Goal: Information Seeking & Learning: Find specific fact

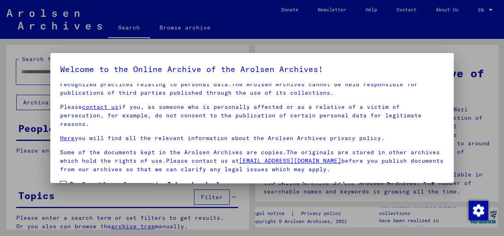
scroll to position [64, 0]
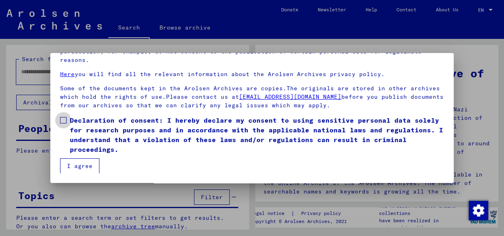
click at [63, 116] on label "Declaration of consent: I hereby declare my consent to using sensitive personal…" at bounding box center [252, 135] width 384 height 39
click at [78, 162] on button "I agree" at bounding box center [79, 166] width 39 height 15
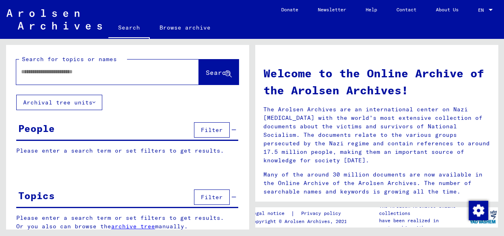
click at [27, 74] on input "text" at bounding box center [97, 72] width 153 height 9
click at [206, 69] on span "Search" at bounding box center [218, 73] width 24 height 8
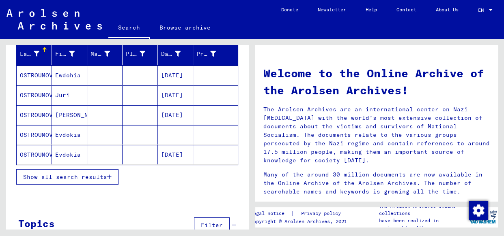
scroll to position [110, 0]
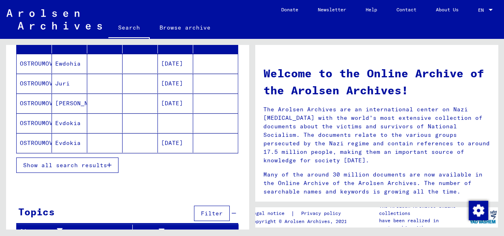
click at [79, 162] on span "Show all search results" at bounding box center [65, 165] width 84 height 7
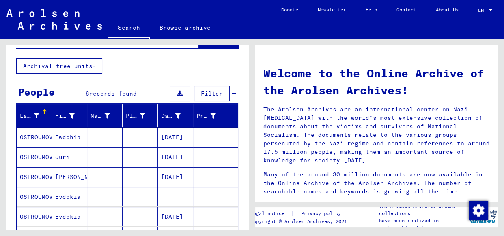
scroll to position [73, 0]
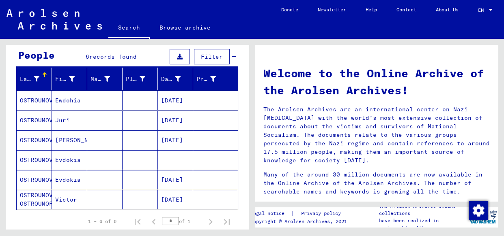
click at [34, 180] on mat-cell "OSTROUMOV" at bounding box center [34, 179] width 35 height 19
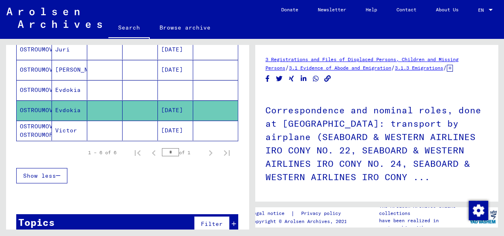
scroll to position [147, 0]
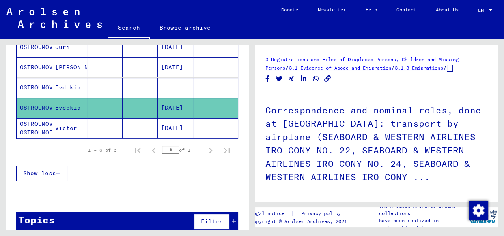
click at [48, 172] on span "Show less" at bounding box center [39, 173] width 33 height 7
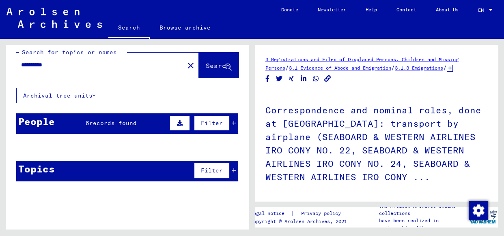
scroll to position [0, 0]
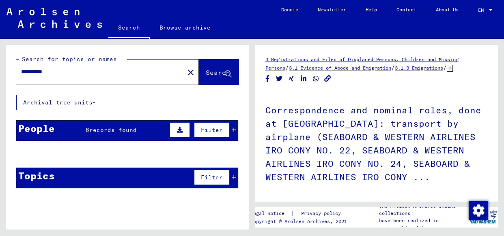
click at [53, 73] on input "*********" at bounding box center [100, 72] width 158 height 9
type input "**********"
click at [206, 69] on span "Search" at bounding box center [218, 73] width 24 height 8
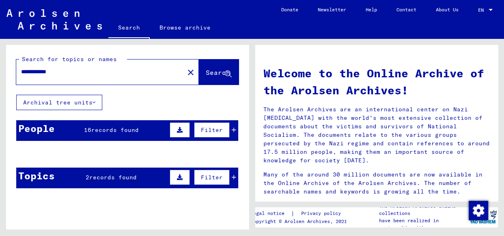
click at [105, 127] on span "records found" at bounding box center [114, 130] width 47 height 7
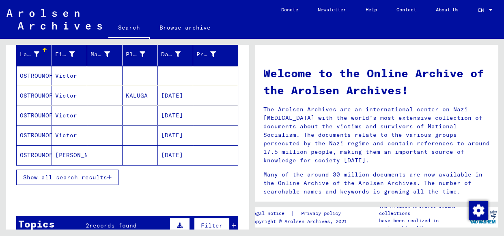
scroll to position [110, 0]
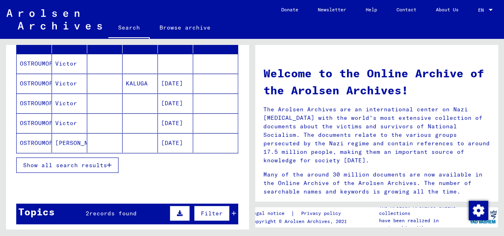
click at [79, 162] on span "Show all search results" at bounding box center [65, 165] width 84 height 7
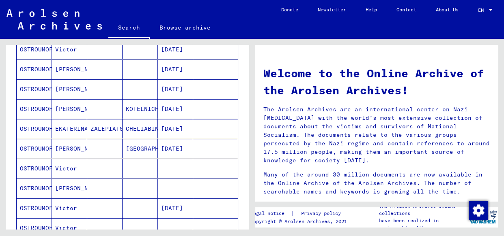
scroll to position [147, 0]
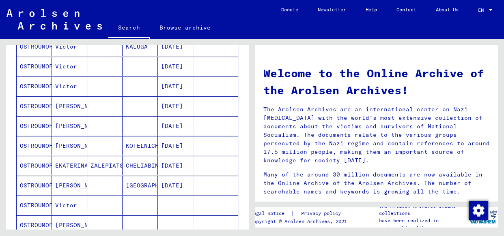
click at [28, 163] on mat-cell "OSTROUMOFF" at bounding box center [34, 165] width 35 height 19
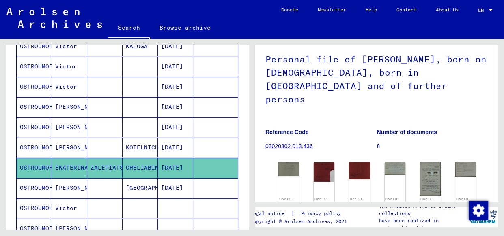
scroll to position [73, 0]
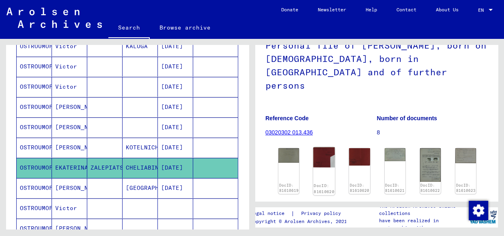
click at [318, 147] on img at bounding box center [324, 157] width 22 height 21
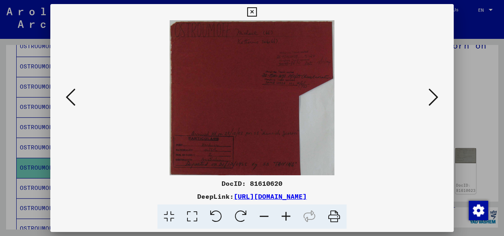
click at [434, 92] on icon at bounding box center [433, 97] width 10 height 19
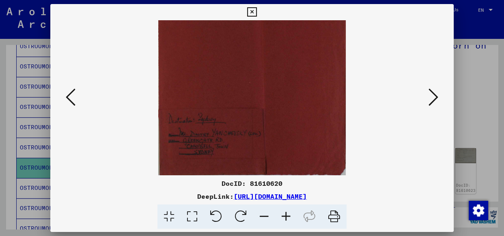
click at [433, 94] on icon at bounding box center [433, 97] width 10 height 19
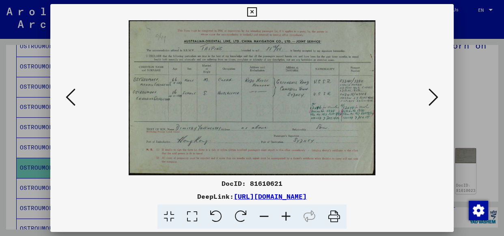
click at [284, 213] on icon at bounding box center [286, 217] width 22 height 25
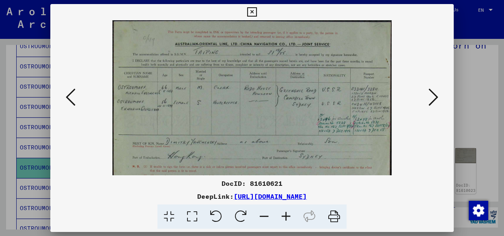
click at [284, 213] on icon at bounding box center [286, 217] width 22 height 25
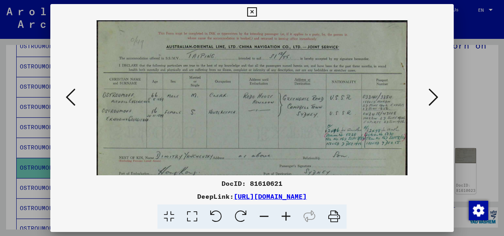
click at [284, 213] on icon at bounding box center [286, 217] width 22 height 25
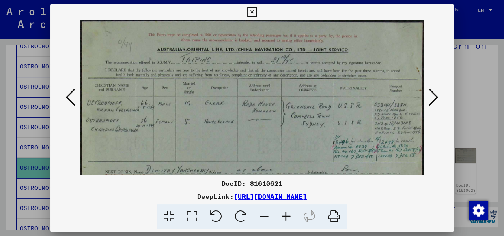
click at [284, 213] on icon at bounding box center [286, 217] width 22 height 25
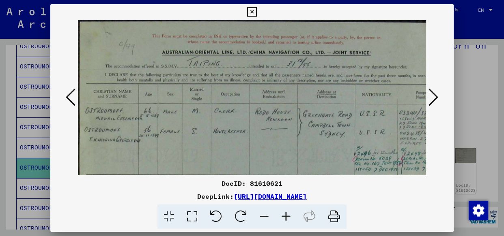
click at [284, 213] on icon at bounding box center [286, 217] width 22 height 25
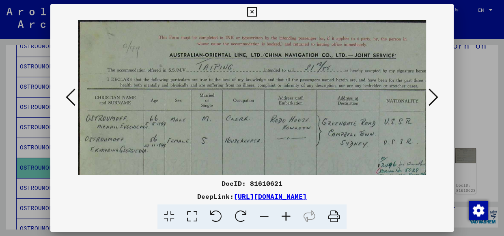
click at [251, 10] on icon at bounding box center [251, 12] width 9 height 10
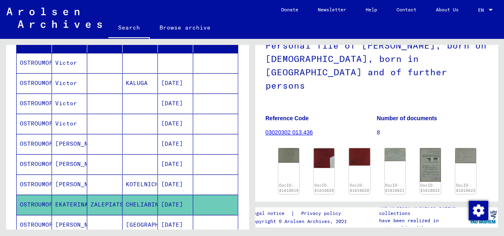
scroll to position [74, 0]
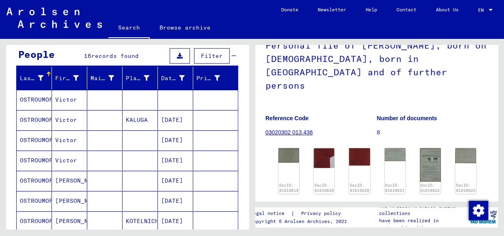
click at [33, 115] on mat-cell "OSTROUMOFF" at bounding box center [34, 120] width 35 height 20
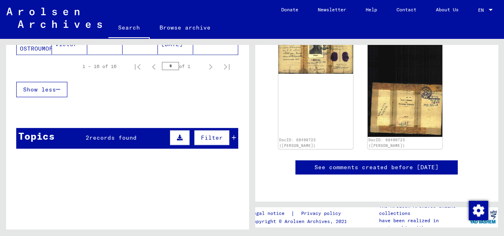
scroll to position [443, 0]
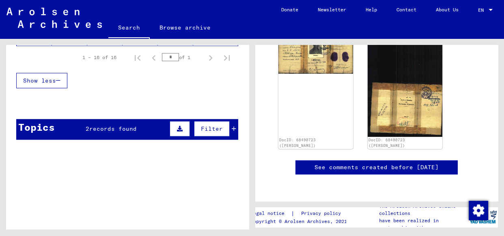
click at [41, 73] on button "Show less" at bounding box center [41, 80] width 51 height 15
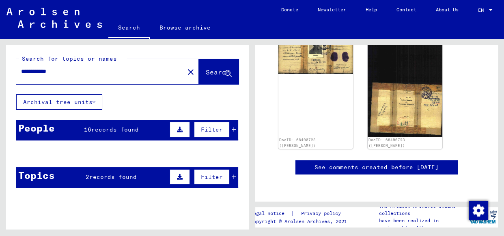
scroll to position [0, 0]
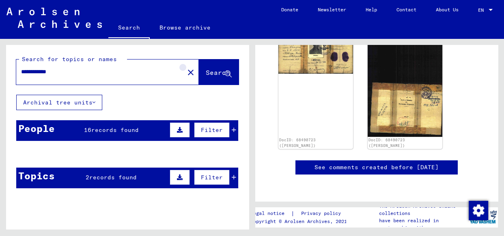
click at [186, 69] on mat-icon "close" at bounding box center [191, 73] width 10 height 10
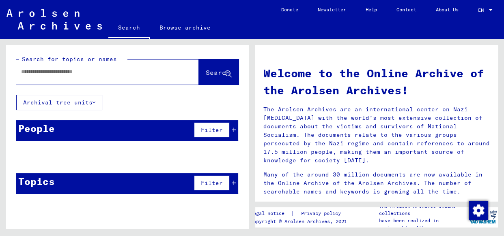
click at [24, 70] on input "text" at bounding box center [97, 72] width 153 height 9
click at [206, 69] on span "Search" at bounding box center [218, 73] width 24 height 8
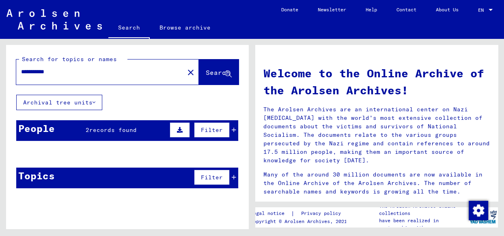
click at [104, 127] on span "records found" at bounding box center [112, 130] width 47 height 7
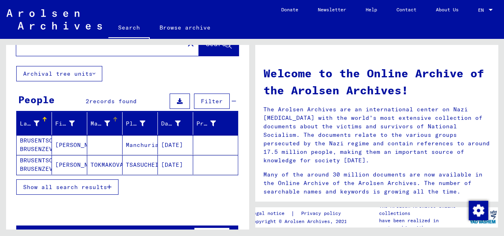
scroll to position [37, 0]
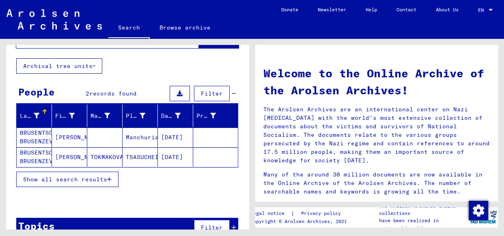
click at [32, 137] on mat-cell "BRUSENTSOVA BRUSENZEVA" at bounding box center [34, 137] width 35 height 19
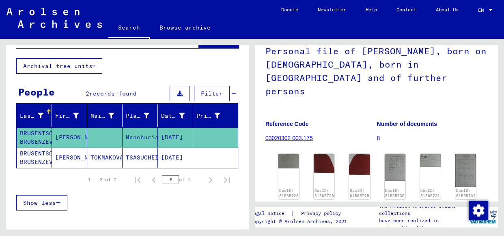
scroll to position [73, 0]
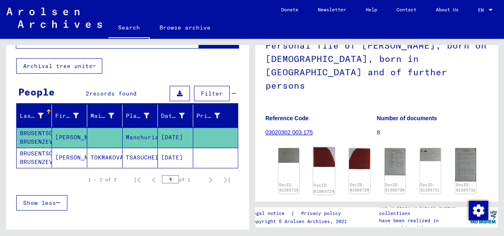
click at [320, 147] on img at bounding box center [324, 157] width 22 height 20
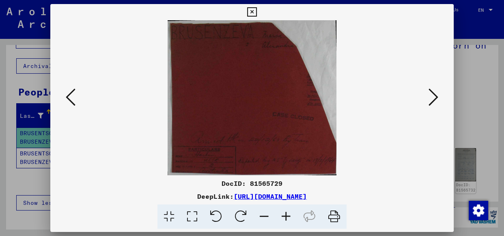
click at [434, 92] on icon at bounding box center [433, 97] width 10 height 19
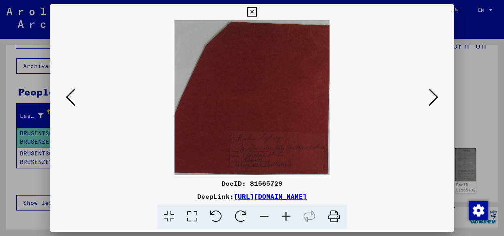
click at [434, 93] on icon at bounding box center [433, 97] width 10 height 19
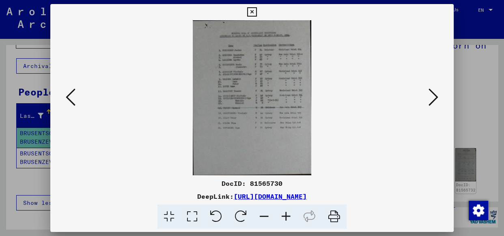
click at [285, 215] on icon at bounding box center [286, 217] width 22 height 25
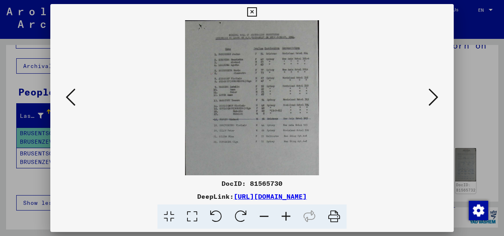
click at [285, 215] on icon at bounding box center [286, 217] width 22 height 25
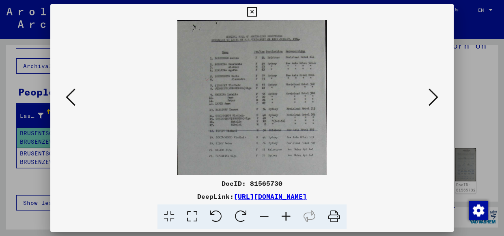
click at [285, 215] on icon at bounding box center [286, 217] width 22 height 25
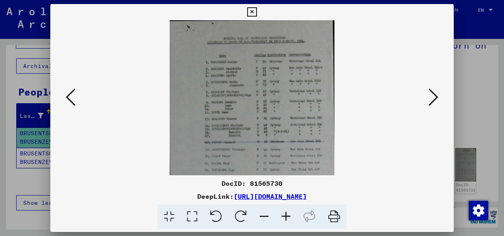
click at [285, 215] on icon at bounding box center [286, 217] width 22 height 25
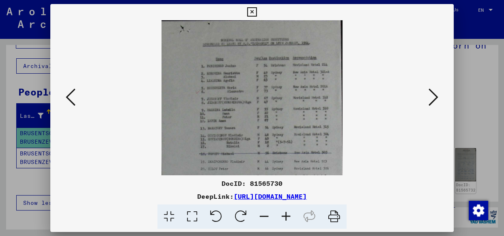
click at [285, 215] on icon at bounding box center [286, 217] width 22 height 25
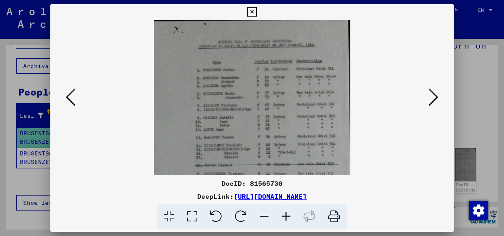
click at [285, 215] on icon at bounding box center [286, 217] width 22 height 25
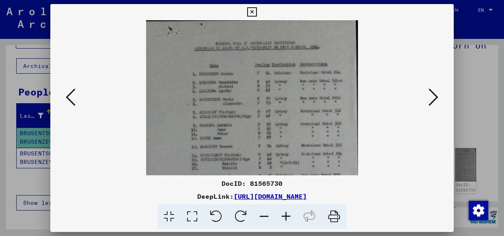
click at [285, 215] on icon at bounding box center [286, 217] width 22 height 25
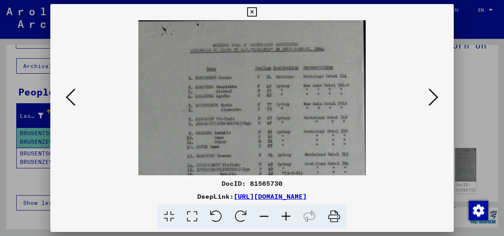
click at [285, 215] on icon at bounding box center [286, 217] width 22 height 25
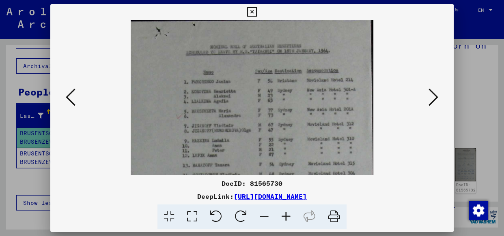
click at [285, 215] on icon at bounding box center [286, 217] width 22 height 25
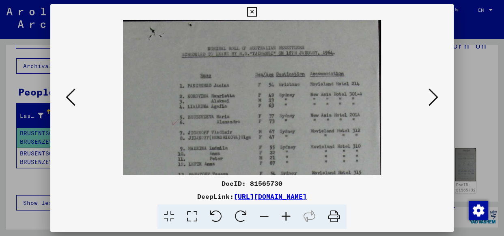
click at [285, 215] on icon at bounding box center [286, 217] width 22 height 25
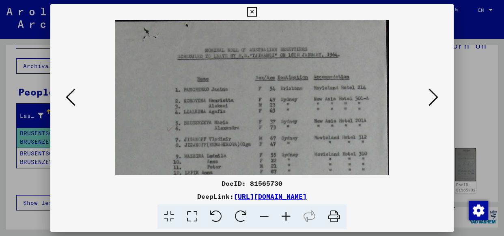
click at [285, 215] on icon at bounding box center [286, 217] width 22 height 25
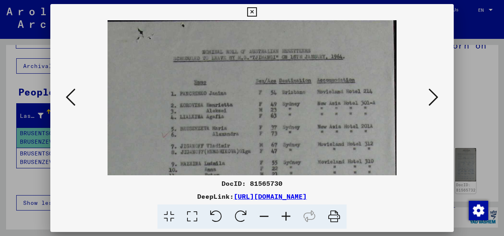
click at [285, 215] on icon at bounding box center [286, 217] width 22 height 25
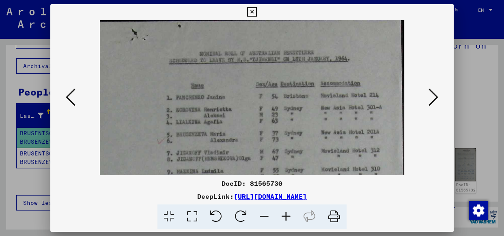
click at [285, 215] on icon at bounding box center [286, 217] width 22 height 25
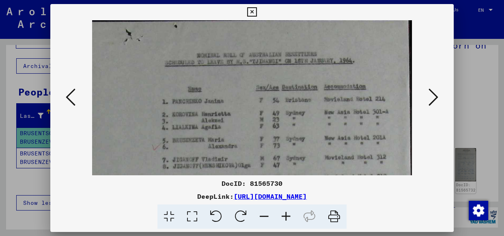
click at [285, 215] on icon at bounding box center [286, 217] width 22 height 25
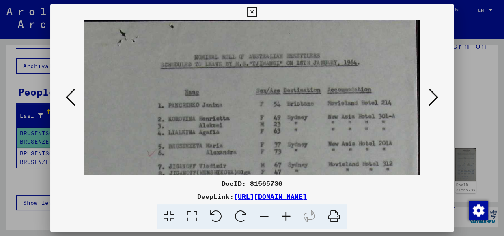
click at [285, 215] on icon at bounding box center [286, 217] width 22 height 25
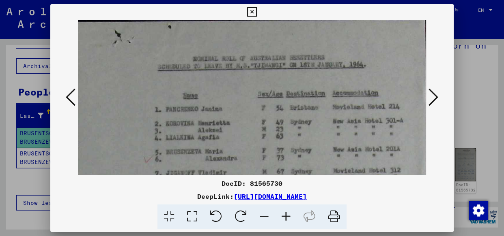
click at [285, 215] on icon at bounding box center [286, 217] width 22 height 25
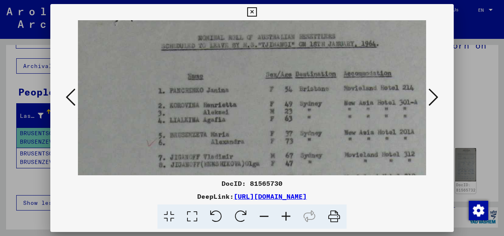
scroll to position [53, 0]
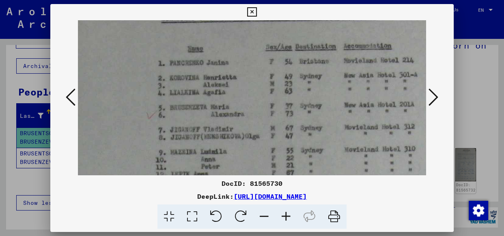
drag, startPoint x: 122, startPoint y: 124, endPoint x: 123, endPoint y: 83, distance: 41.4
click at [123, 83] on img at bounding box center [261, 209] width 366 height 480
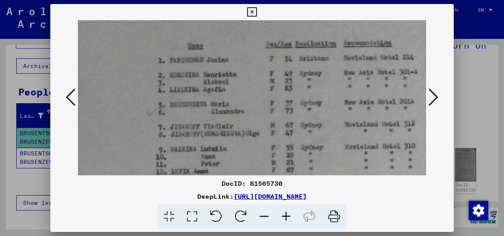
scroll to position [102, 0]
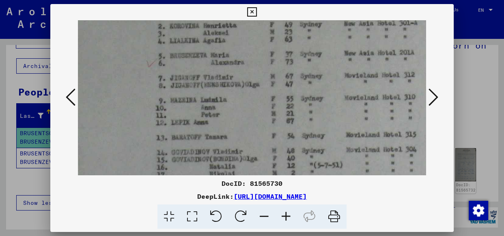
drag, startPoint x: 118, startPoint y: 127, endPoint x: 117, endPoint y: 69, distance: 58.0
click at [117, 71] on img at bounding box center [261, 158] width 366 height 480
click at [117, 70] on img at bounding box center [261, 158] width 366 height 480
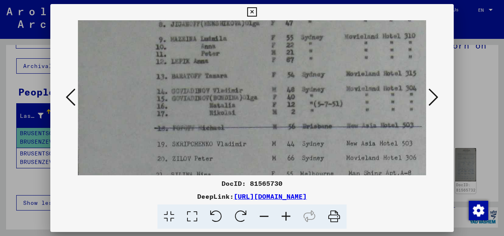
scroll to position [183, 1]
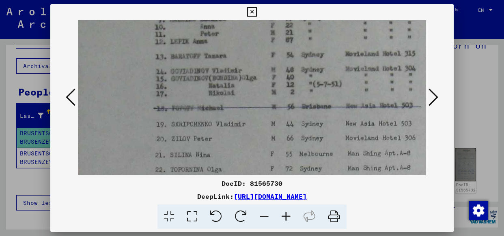
drag, startPoint x: 125, startPoint y: 122, endPoint x: 130, endPoint y: 48, distance: 73.6
click at [130, 48] on img at bounding box center [260, 77] width 366 height 480
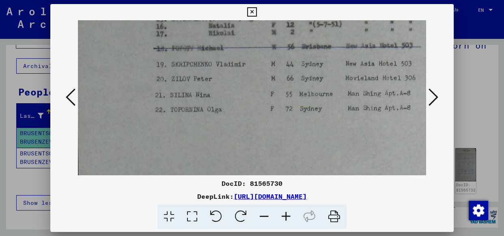
drag, startPoint x: 114, startPoint y: 72, endPoint x: 114, endPoint y: 18, distance: 53.9
click at [114, 18] on div "DocID: 81565730 DeepLink: [URL][DOMAIN_NAME]" at bounding box center [251, 117] width 403 height 226
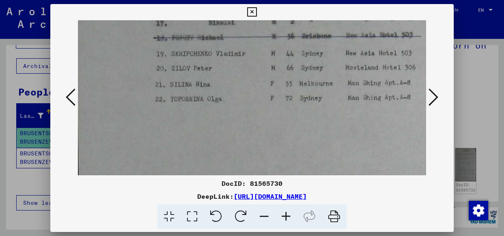
click at [434, 93] on icon at bounding box center [433, 97] width 10 height 19
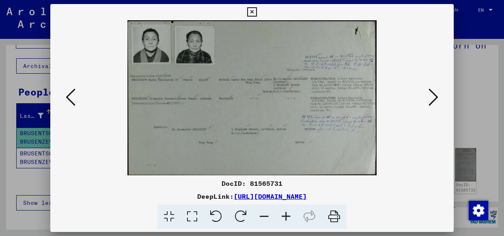
click at [285, 214] on icon at bounding box center [286, 217] width 22 height 25
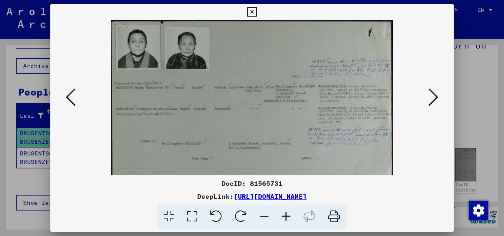
click at [285, 214] on icon at bounding box center [286, 217] width 22 height 25
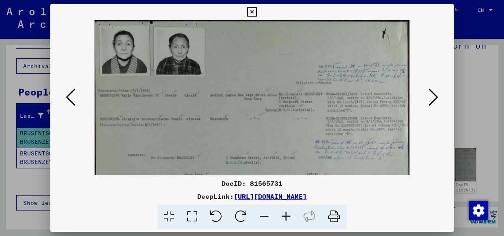
click at [285, 214] on icon at bounding box center [286, 217] width 22 height 25
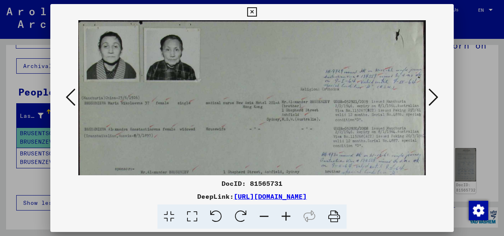
click at [285, 214] on icon at bounding box center [286, 217] width 22 height 25
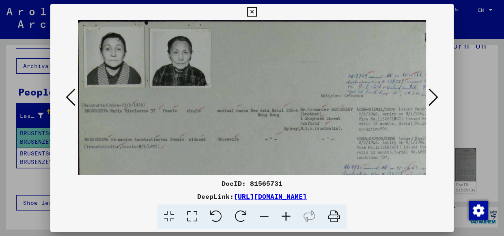
click at [285, 214] on icon at bounding box center [286, 217] width 22 height 25
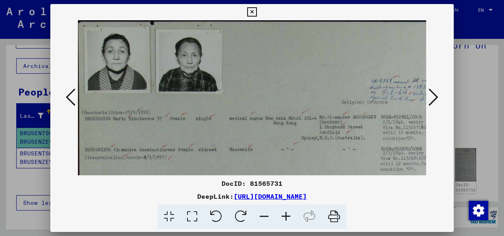
click at [285, 214] on icon at bounding box center [286, 217] width 22 height 25
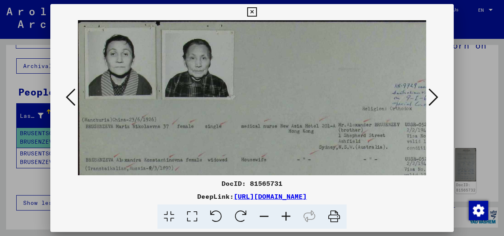
click at [285, 214] on icon at bounding box center [286, 217] width 22 height 25
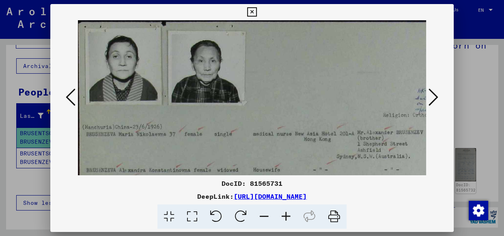
click at [285, 214] on icon at bounding box center [286, 217] width 22 height 25
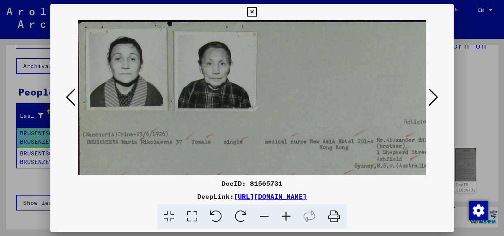
click at [285, 214] on icon at bounding box center [286, 217] width 22 height 25
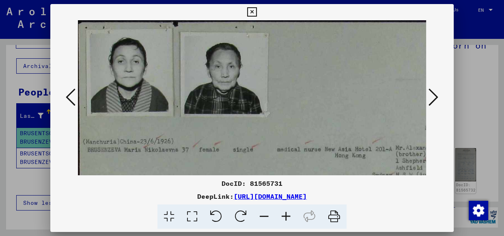
click at [171, 153] on img at bounding box center [349, 189] width 542 height 338
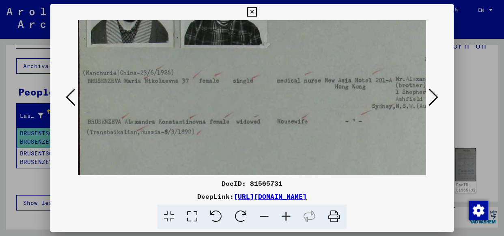
drag, startPoint x: 172, startPoint y: 146, endPoint x: 178, endPoint y: 77, distance: 68.9
click at [178, 77] on img at bounding box center [349, 120] width 542 height 338
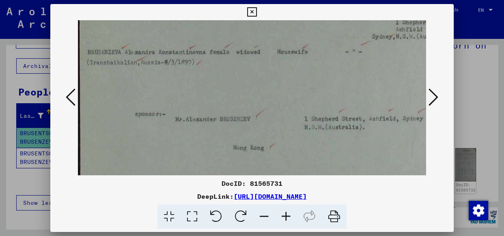
scroll to position [183, 0]
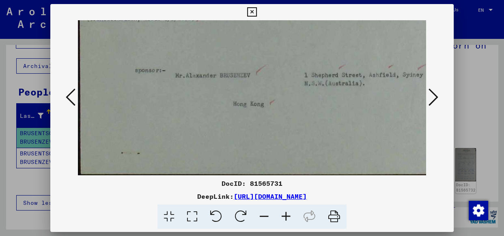
drag, startPoint x: 232, startPoint y: 129, endPoint x: 234, endPoint y: 25, distance: 104.3
click at [234, 24] on img at bounding box center [349, 7] width 542 height 338
click at [433, 93] on icon at bounding box center [433, 97] width 10 height 19
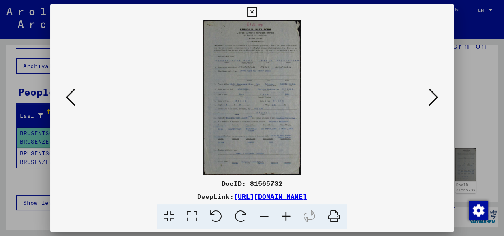
click at [284, 214] on icon at bounding box center [286, 217] width 22 height 25
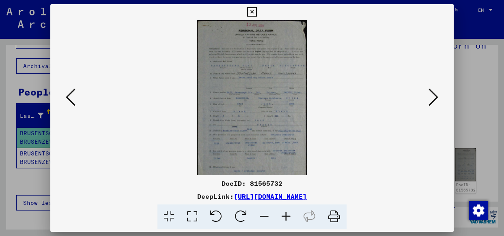
click at [284, 214] on icon at bounding box center [286, 217] width 22 height 25
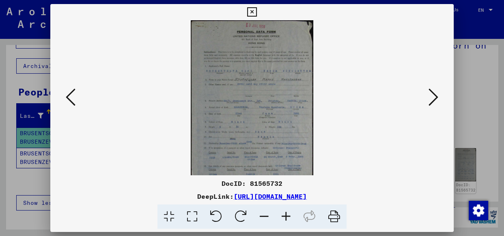
click at [284, 214] on icon at bounding box center [286, 217] width 22 height 25
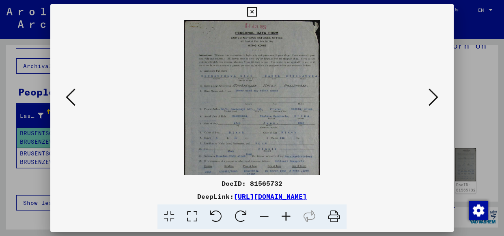
click at [284, 214] on icon at bounding box center [286, 217] width 22 height 25
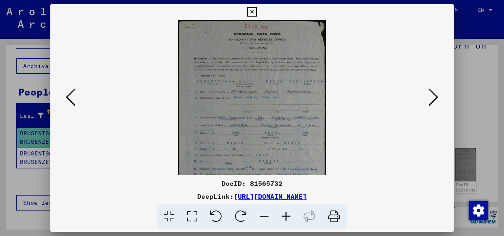
click at [284, 214] on icon at bounding box center [286, 217] width 22 height 25
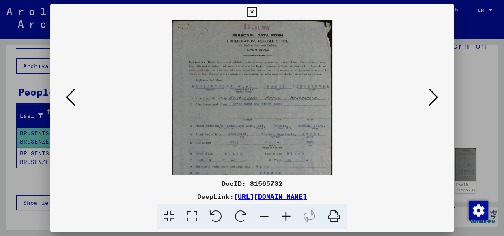
click at [284, 214] on icon at bounding box center [286, 217] width 22 height 25
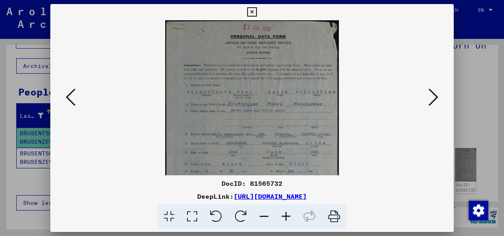
click at [284, 214] on icon at bounding box center [286, 217] width 22 height 25
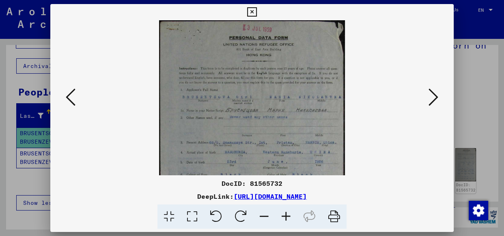
click at [284, 214] on icon at bounding box center [286, 217] width 22 height 25
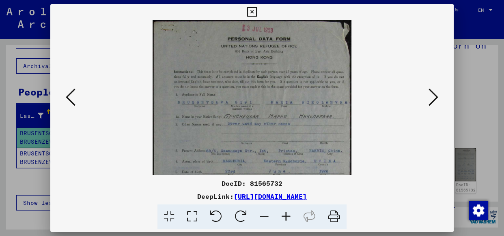
click at [284, 214] on icon at bounding box center [286, 217] width 22 height 25
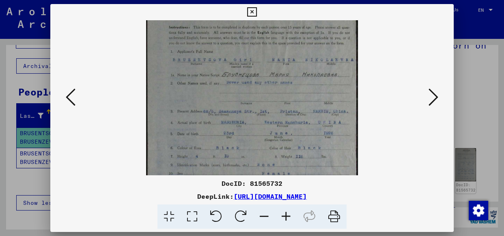
drag, startPoint x: 305, startPoint y: 125, endPoint x: 309, endPoint y: 81, distance: 44.0
click at [308, 82] on img at bounding box center [251, 141] width 211 height 338
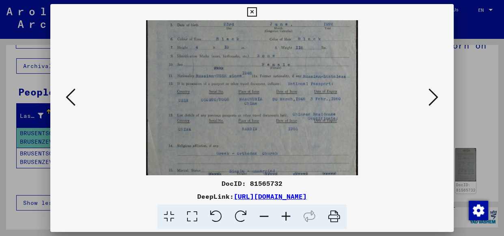
scroll to position [165, 0]
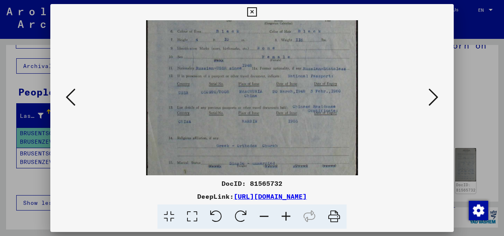
drag, startPoint x: 254, startPoint y: 116, endPoint x: 270, endPoint y: 11, distance: 106.7
click at [270, 11] on div "DocID: 81565732 DeepLink: [URL][DOMAIN_NAME]" at bounding box center [251, 117] width 403 height 226
click at [434, 93] on icon at bounding box center [433, 97] width 10 height 19
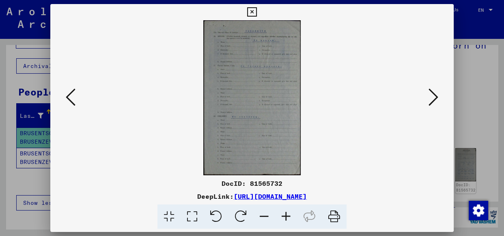
scroll to position [0, 0]
click at [285, 213] on icon at bounding box center [286, 217] width 22 height 25
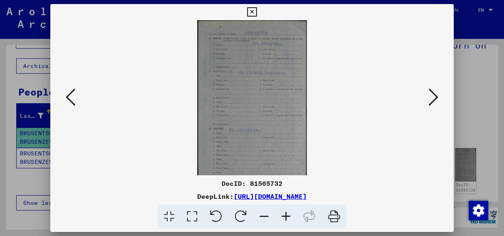
click at [285, 213] on icon at bounding box center [286, 217] width 22 height 25
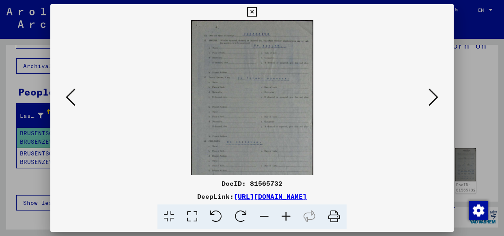
click at [285, 213] on icon at bounding box center [286, 217] width 22 height 25
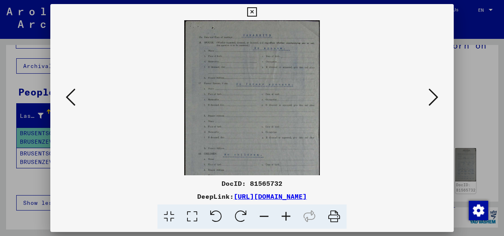
click at [285, 213] on icon at bounding box center [286, 217] width 22 height 25
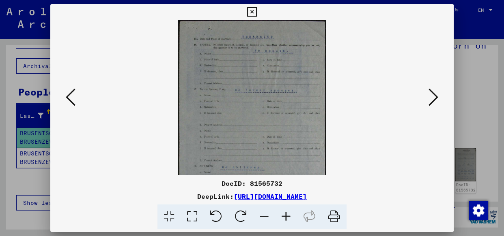
click at [285, 213] on icon at bounding box center [286, 217] width 22 height 25
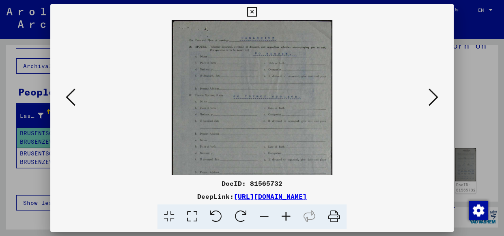
click at [285, 213] on icon at bounding box center [286, 217] width 22 height 25
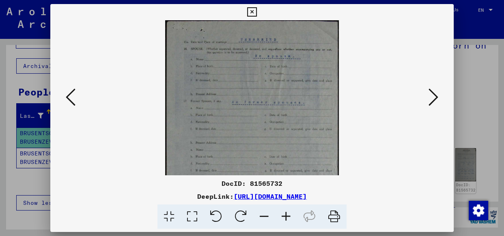
click at [285, 213] on icon at bounding box center [286, 217] width 22 height 25
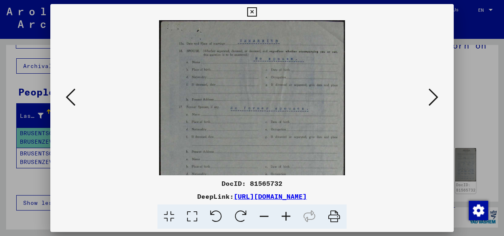
click at [285, 213] on icon at bounding box center [286, 217] width 22 height 25
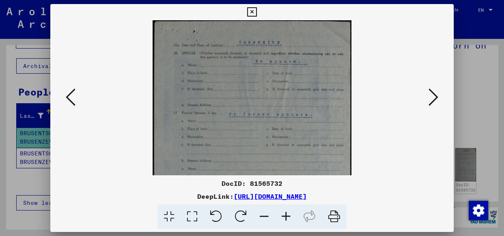
click at [285, 213] on icon at bounding box center [286, 217] width 22 height 25
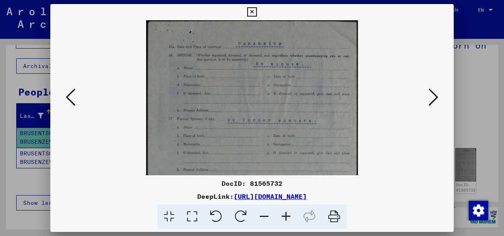
click at [285, 213] on icon at bounding box center [286, 217] width 22 height 25
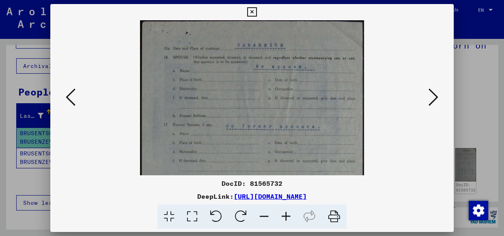
click at [285, 213] on icon at bounding box center [286, 217] width 22 height 25
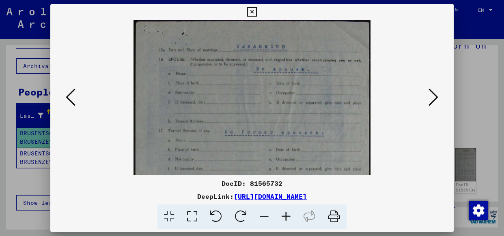
click at [285, 213] on icon at bounding box center [286, 217] width 22 height 25
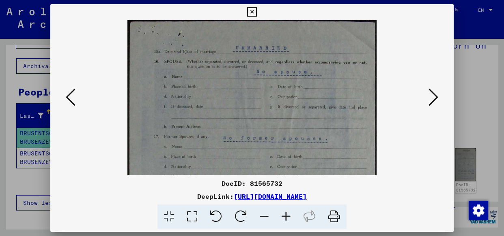
click at [285, 213] on icon at bounding box center [286, 217] width 22 height 25
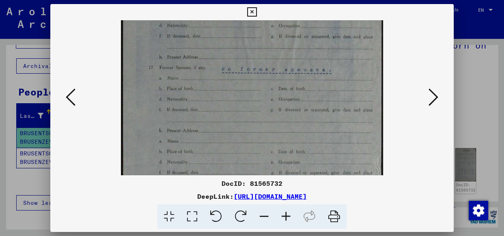
scroll to position [96, 0]
drag, startPoint x: 242, startPoint y: 130, endPoint x: 245, endPoint y: 40, distance: 89.7
click at [245, 40] on img at bounding box center [252, 133] width 262 height 419
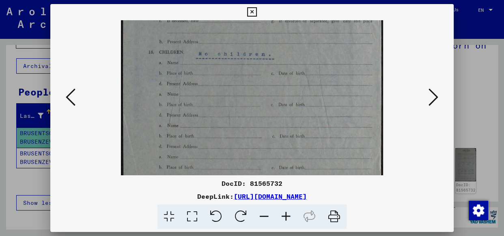
drag, startPoint x: 223, startPoint y: 117, endPoint x: 225, endPoint y: 17, distance: 99.8
click at [225, 17] on div "DocID: 81565732 DeepLink: [URL][DOMAIN_NAME]" at bounding box center [251, 117] width 403 height 226
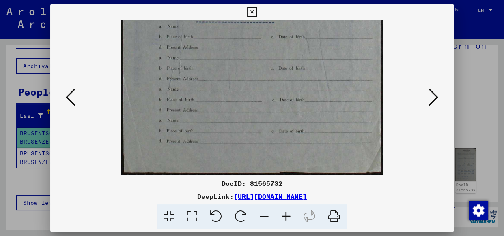
drag, startPoint x: 233, startPoint y: 71, endPoint x: 243, endPoint y: -3, distance: 74.9
click at [243, 0] on html "**********" at bounding box center [252, 118] width 504 height 236
click at [435, 95] on icon at bounding box center [433, 97] width 10 height 19
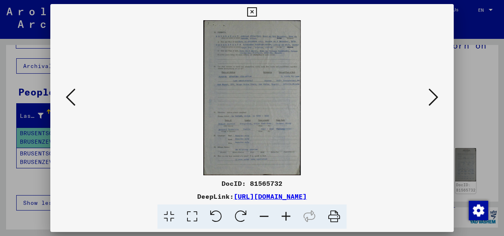
scroll to position [0, 0]
click at [284, 215] on icon at bounding box center [286, 217] width 22 height 25
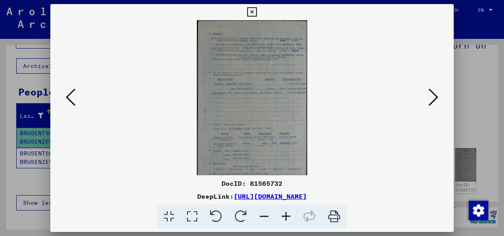
click at [284, 215] on icon at bounding box center [286, 217] width 22 height 25
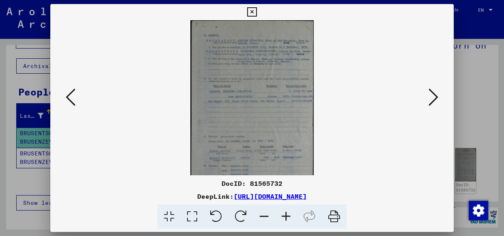
click at [284, 215] on icon at bounding box center [286, 217] width 22 height 25
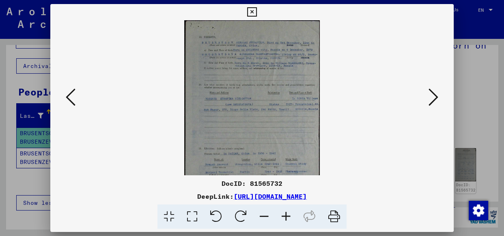
click at [284, 215] on icon at bounding box center [286, 217] width 22 height 25
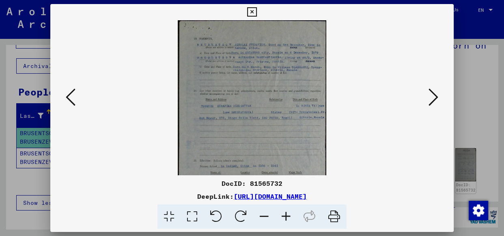
click at [284, 215] on icon at bounding box center [286, 217] width 22 height 25
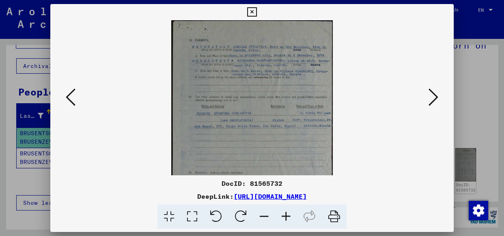
click at [284, 215] on icon at bounding box center [286, 217] width 22 height 25
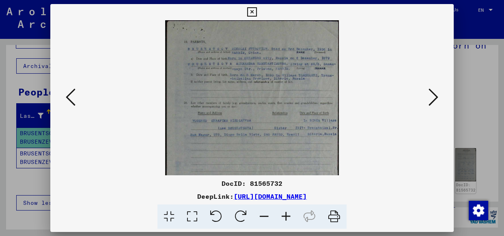
click at [284, 215] on icon at bounding box center [286, 217] width 22 height 25
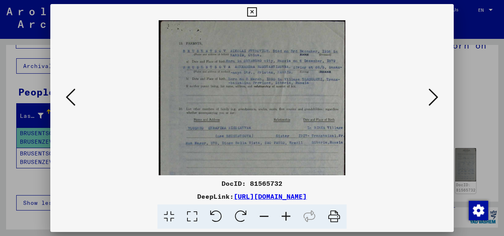
click at [284, 215] on icon at bounding box center [286, 217] width 22 height 25
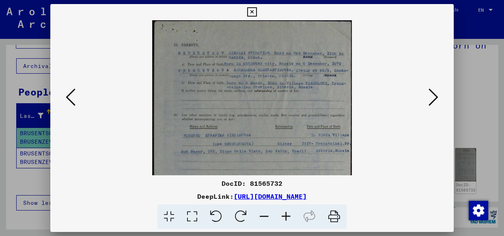
click at [284, 215] on icon at bounding box center [286, 217] width 22 height 25
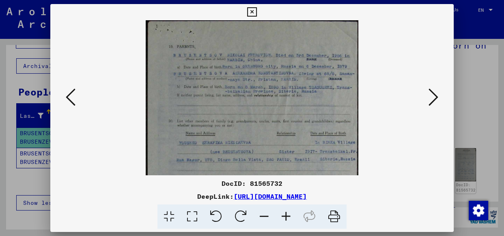
click at [284, 215] on icon at bounding box center [286, 217] width 22 height 25
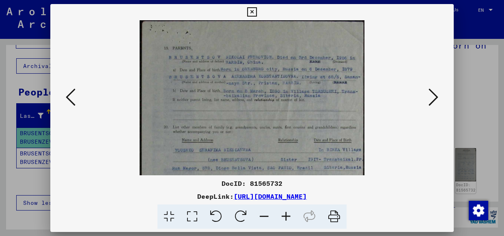
click at [284, 215] on icon at bounding box center [286, 217] width 22 height 25
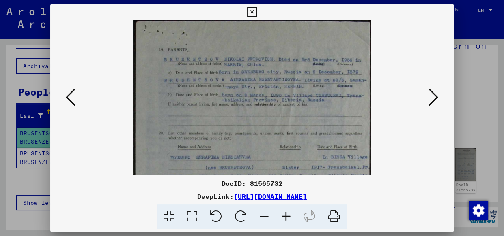
click at [284, 215] on icon at bounding box center [286, 217] width 22 height 25
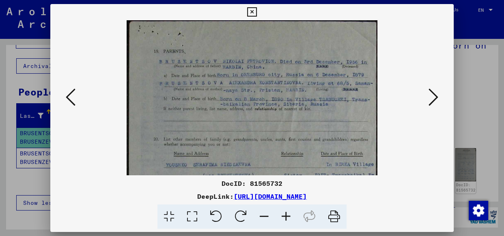
click at [284, 215] on icon at bounding box center [286, 217] width 22 height 25
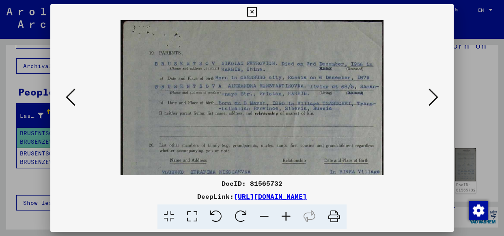
click at [284, 215] on icon at bounding box center [286, 217] width 22 height 25
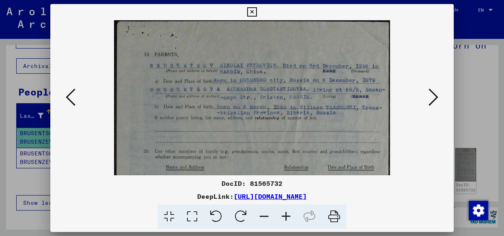
click at [284, 215] on icon at bounding box center [286, 217] width 22 height 25
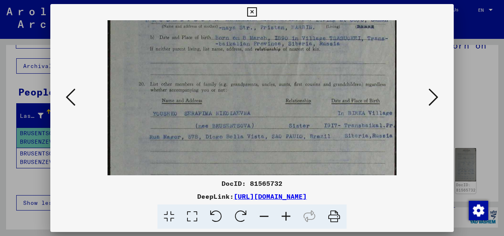
drag, startPoint x: 249, startPoint y: 151, endPoint x: 253, endPoint y: 48, distance: 102.7
click at [253, 49] on img at bounding box center [251, 177] width 289 height 460
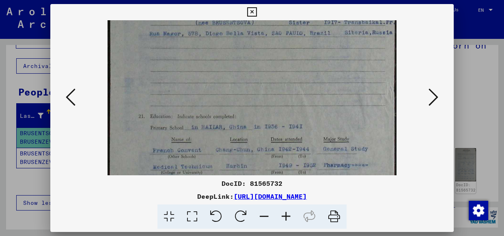
scroll to position [211, 0]
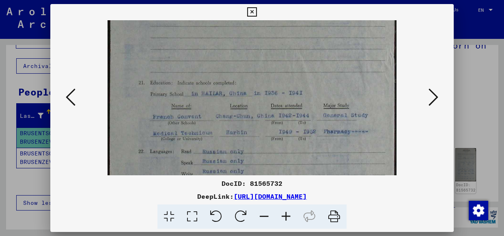
drag, startPoint x: 227, startPoint y: 131, endPoint x: 255, endPoint y: 20, distance: 113.8
click at [255, 20] on img at bounding box center [251, 39] width 289 height 460
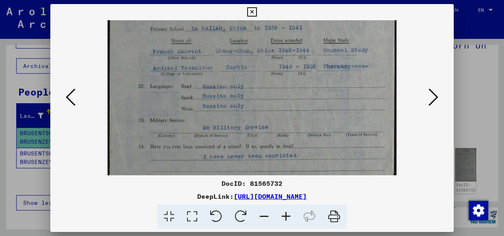
drag, startPoint x: 270, startPoint y: 147, endPoint x: 275, endPoint y: 65, distance: 81.7
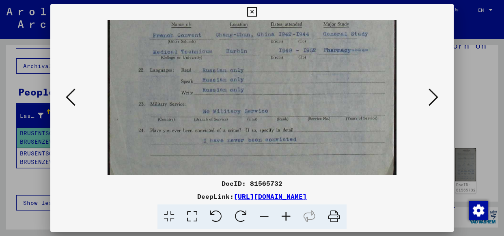
click at [432, 93] on icon at bounding box center [433, 97] width 10 height 19
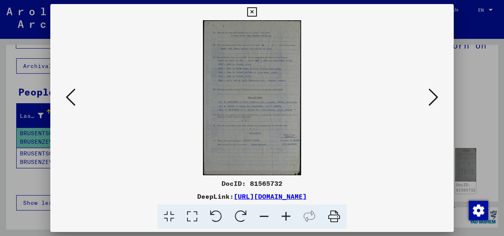
scroll to position [0, 0]
click at [432, 93] on icon at bounding box center [433, 97] width 10 height 19
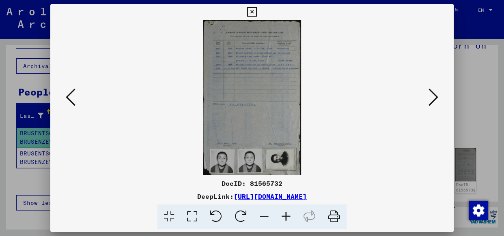
click at [432, 93] on icon at bounding box center [433, 97] width 10 height 19
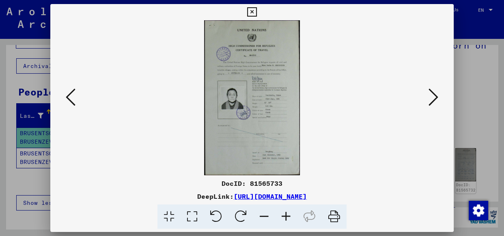
click at [432, 93] on icon at bounding box center [433, 97] width 10 height 19
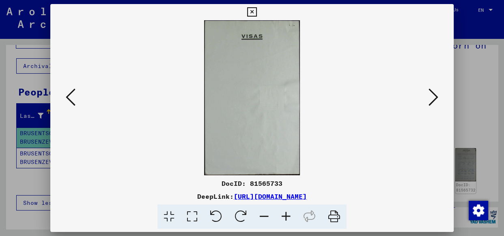
click at [432, 93] on icon at bounding box center [433, 97] width 10 height 19
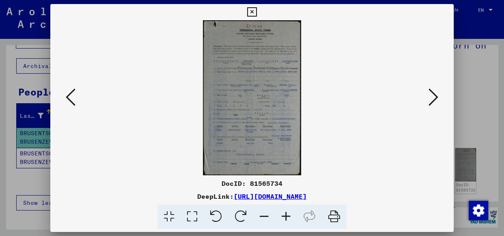
click at [284, 212] on icon at bounding box center [286, 217] width 22 height 25
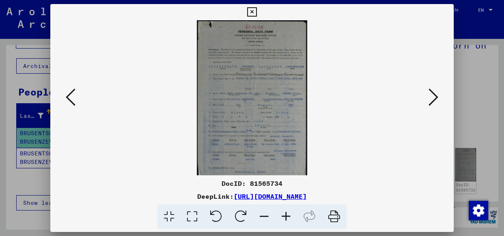
click at [284, 212] on icon at bounding box center [286, 217] width 22 height 25
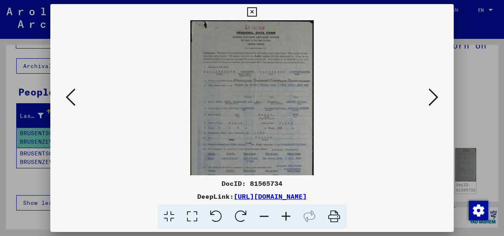
click at [284, 212] on icon at bounding box center [286, 217] width 22 height 25
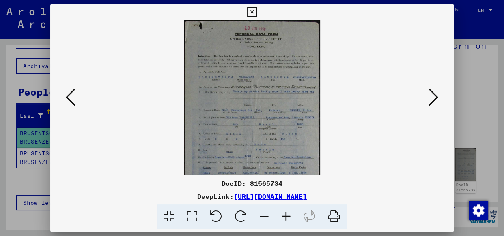
click at [284, 212] on icon at bounding box center [286, 217] width 22 height 25
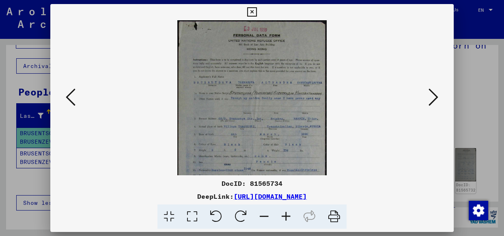
click at [284, 212] on icon at bounding box center [286, 217] width 22 height 25
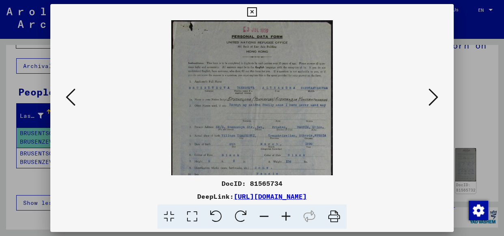
click at [284, 212] on icon at bounding box center [286, 217] width 22 height 25
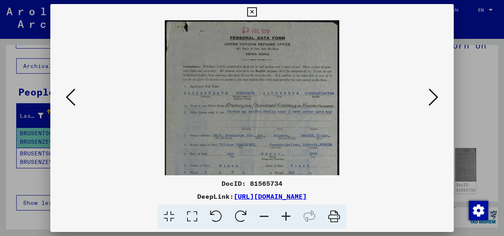
click at [284, 212] on icon at bounding box center [286, 217] width 22 height 25
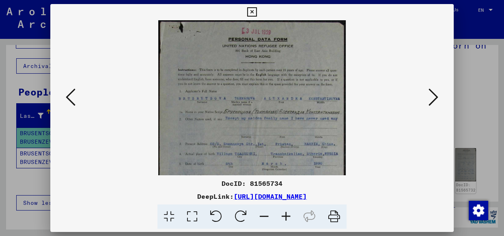
click at [285, 212] on icon at bounding box center [286, 217] width 22 height 25
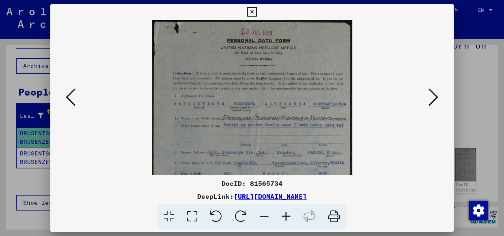
click at [285, 212] on icon at bounding box center [286, 217] width 22 height 25
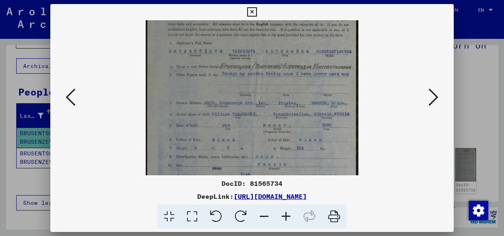
drag, startPoint x: 268, startPoint y: 160, endPoint x: 276, endPoint y: 83, distance: 77.1
click at [276, 84] on img at bounding box center [252, 131] width 213 height 338
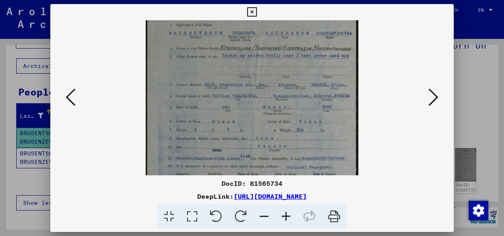
click at [256, 110] on img at bounding box center [252, 113] width 213 height 338
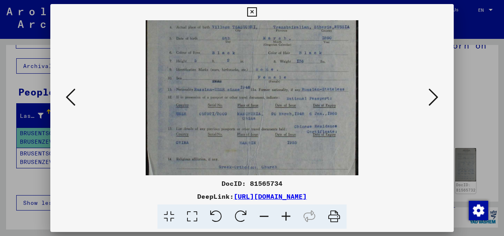
drag, startPoint x: 263, startPoint y: 85, endPoint x: 265, endPoint y: 29, distance: 56.0
click at [265, 29] on img at bounding box center [252, 44] width 213 height 338
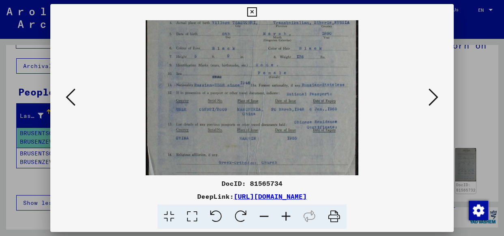
click at [433, 93] on icon at bounding box center [433, 97] width 10 height 19
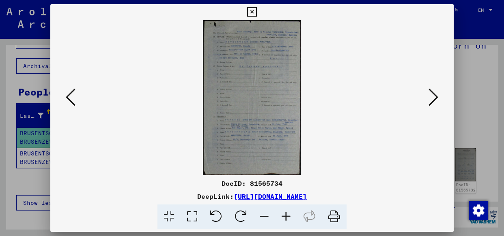
click at [286, 213] on icon at bounding box center [286, 217] width 22 height 25
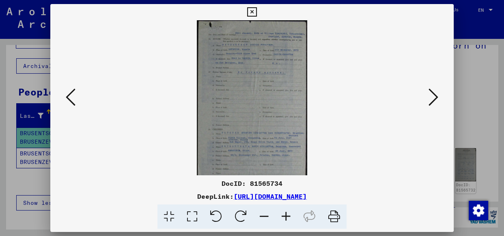
click at [286, 213] on icon at bounding box center [286, 217] width 22 height 25
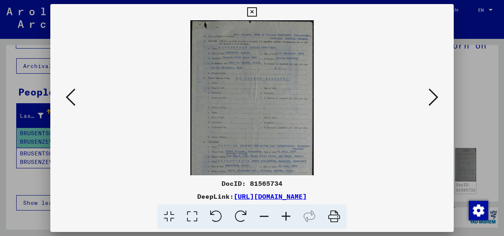
click at [286, 213] on icon at bounding box center [286, 217] width 22 height 25
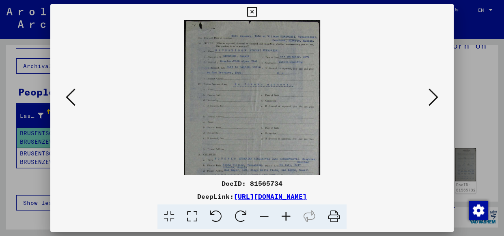
click at [286, 213] on icon at bounding box center [286, 217] width 22 height 25
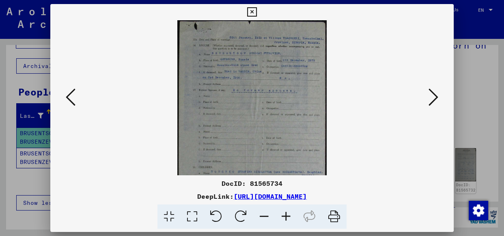
click at [285, 213] on icon at bounding box center [286, 217] width 22 height 25
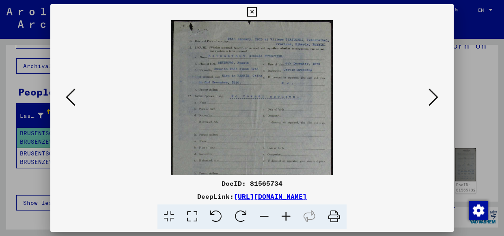
click at [285, 213] on icon at bounding box center [286, 217] width 22 height 25
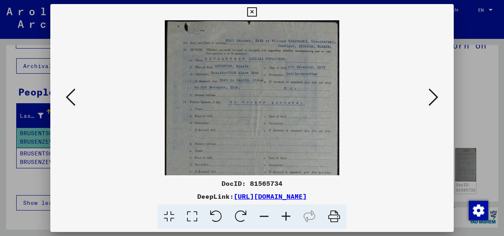
click at [285, 213] on icon at bounding box center [286, 217] width 22 height 25
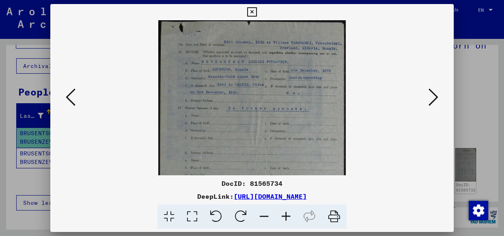
click at [285, 213] on icon at bounding box center [286, 217] width 22 height 25
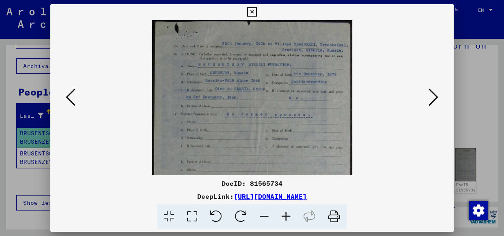
click at [285, 213] on icon at bounding box center [286, 217] width 22 height 25
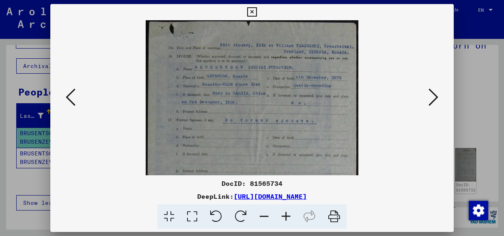
click at [285, 213] on icon at bounding box center [286, 217] width 22 height 25
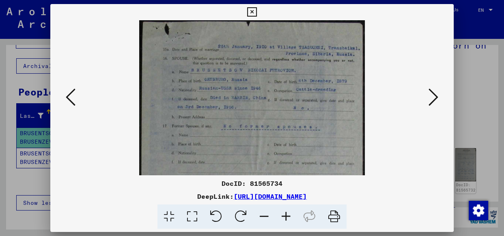
click at [285, 213] on icon at bounding box center [286, 217] width 22 height 25
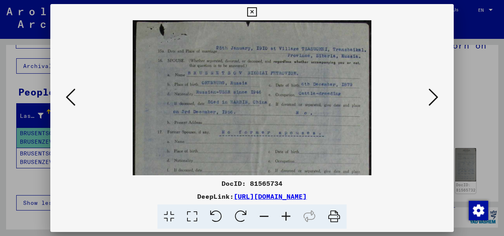
click at [285, 213] on icon at bounding box center [286, 217] width 22 height 25
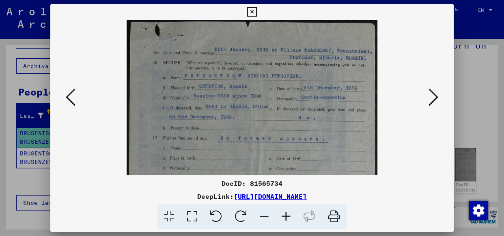
click at [285, 213] on icon at bounding box center [286, 217] width 22 height 25
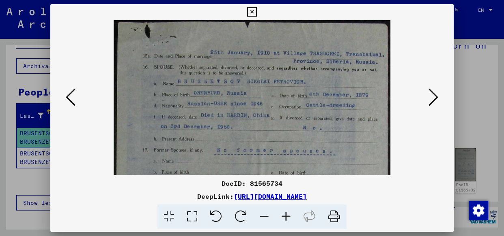
click at [285, 213] on icon at bounding box center [286, 217] width 22 height 25
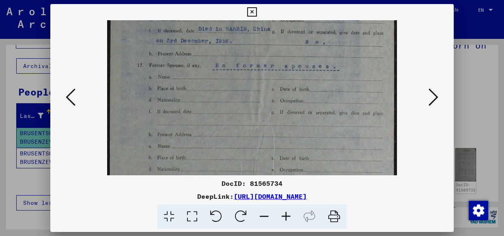
drag, startPoint x: 246, startPoint y: 126, endPoint x: 254, endPoint y: 43, distance: 83.5
click at [255, 43] on img at bounding box center [251, 159] width 289 height 460
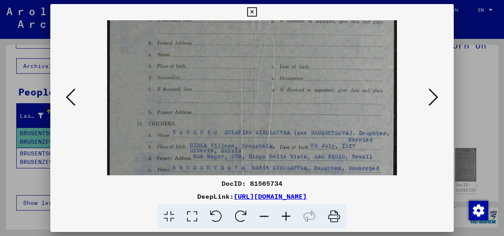
drag, startPoint x: 234, startPoint y: 108, endPoint x: 243, endPoint y: 44, distance: 64.3
click at [243, 42] on img at bounding box center [251, 68] width 289 height 460
drag, startPoint x: 123, startPoint y: 149, endPoint x: 124, endPoint y: 137, distance: 12.2
click at [122, 143] on img at bounding box center [251, 66] width 289 height 460
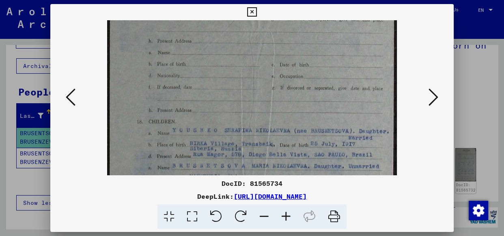
scroll to position [191, 0]
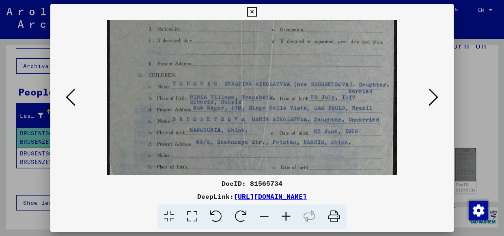
drag, startPoint x: 129, startPoint y: 129, endPoint x: 132, endPoint y: 87, distance: 41.5
click at [132, 88] on img at bounding box center [251, 19] width 289 height 460
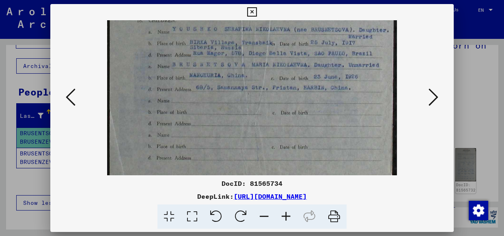
scroll to position [304, 0]
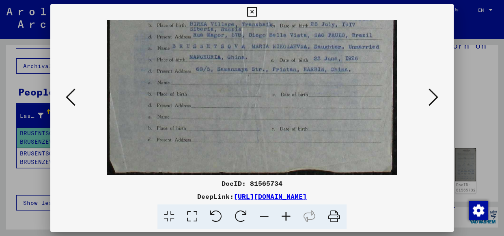
drag, startPoint x: 133, startPoint y: 146, endPoint x: 138, endPoint y: 44, distance: 101.9
click at [434, 93] on icon at bounding box center [433, 97] width 10 height 19
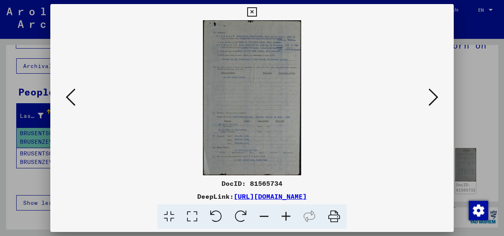
click at [286, 213] on icon at bounding box center [286, 217] width 22 height 25
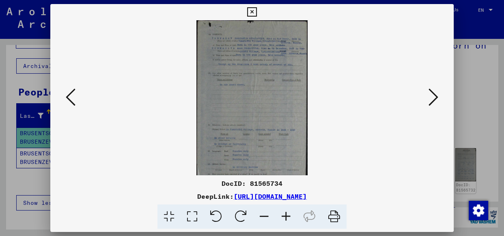
click at [286, 213] on icon at bounding box center [286, 217] width 22 height 25
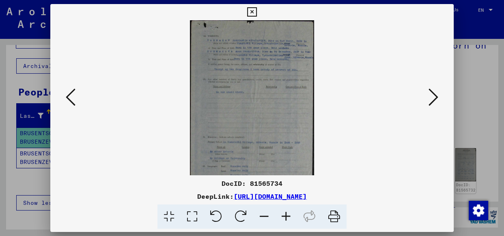
click at [286, 213] on icon at bounding box center [286, 217] width 22 height 25
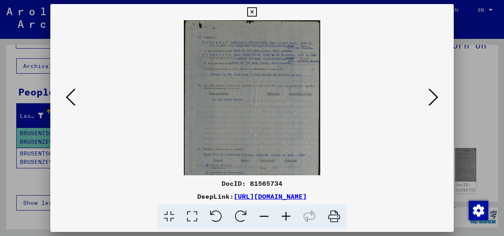
click at [286, 213] on icon at bounding box center [286, 217] width 22 height 25
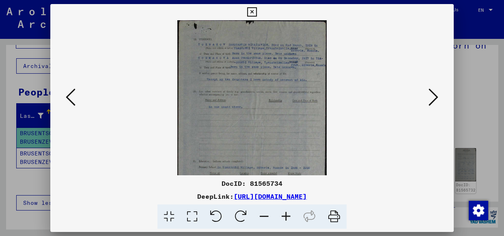
click at [286, 213] on icon at bounding box center [286, 217] width 22 height 25
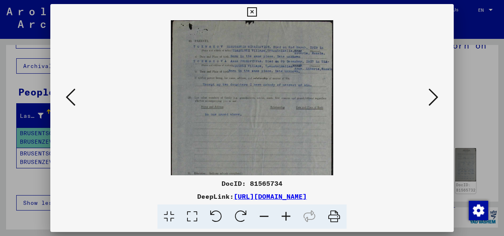
click at [286, 213] on icon at bounding box center [286, 217] width 22 height 25
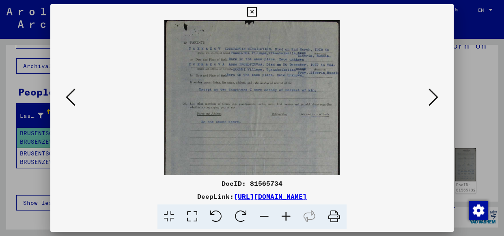
click at [286, 213] on icon at bounding box center [286, 217] width 22 height 25
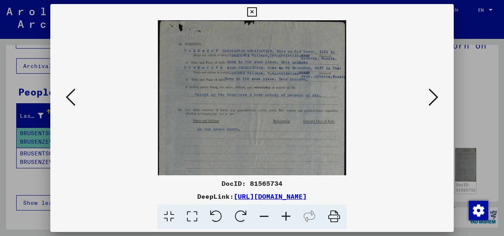
click at [286, 213] on icon at bounding box center [286, 217] width 22 height 25
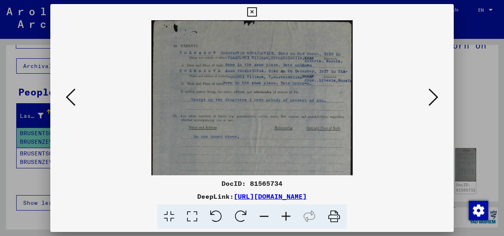
click at [286, 213] on icon at bounding box center [286, 217] width 22 height 25
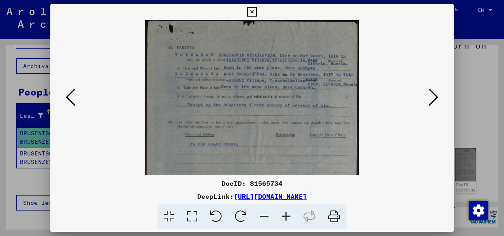
click at [286, 213] on icon at bounding box center [286, 217] width 22 height 25
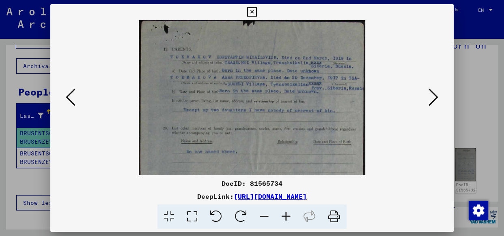
click at [286, 213] on icon at bounding box center [286, 217] width 22 height 25
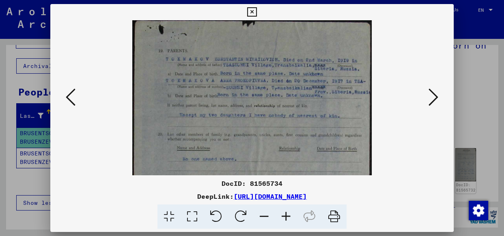
click at [286, 213] on icon at bounding box center [286, 217] width 22 height 25
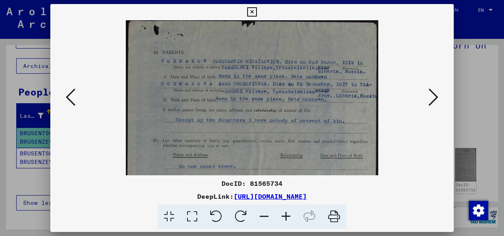
click at [286, 213] on icon at bounding box center [286, 217] width 22 height 25
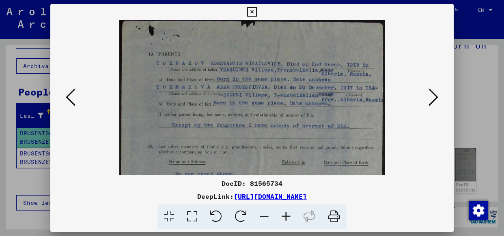
click at [286, 213] on icon at bounding box center [286, 217] width 22 height 25
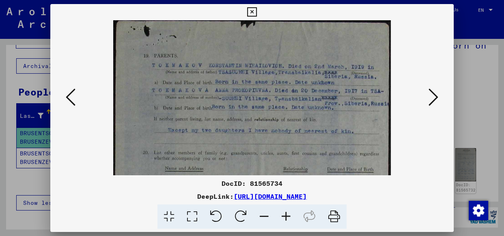
click at [286, 213] on icon at bounding box center [286, 217] width 22 height 25
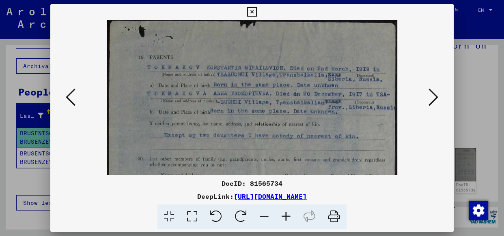
click at [286, 213] on icon at bounding box center [286, 217] width 22 height 25
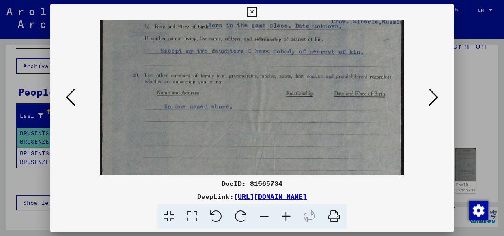
drag, startPoint x: 114, startPoint y: 135, endPoint x: 133, endPoint y: 39, distance: 98.6
click at [133, 39] on img at bounding box center [251, 171] width 303 height 480
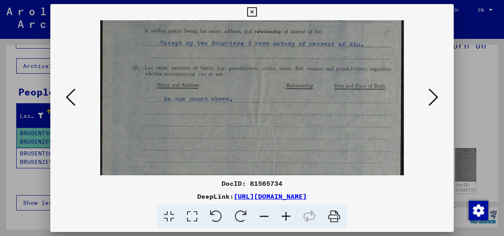
click at [435, 95] on icon at bounding box center [433, 97] width 10 height 19
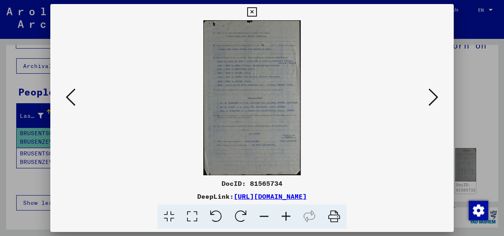
click at [434, 95] on icon at bounding box center [433, 97] width 10 height 19
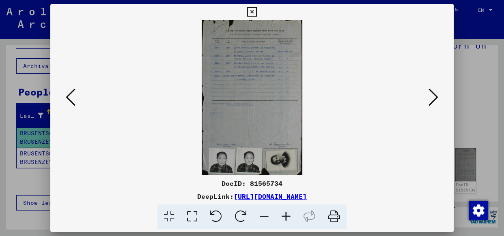
click at [431, 95] on icon at bounding box center [433, 97] width 10 height 19
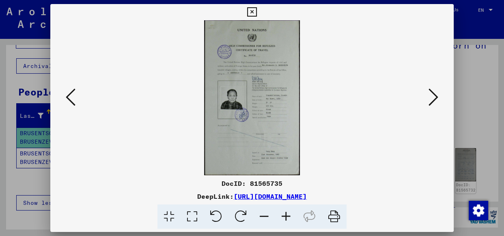
click at [431, 95] on icon at bounding box center [433, 97] width 10 height 19
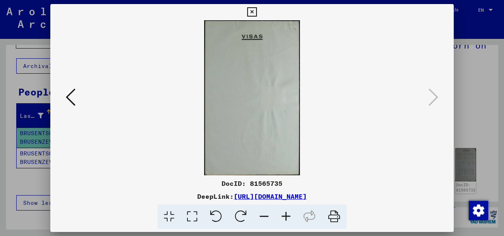
click at [250, 9] on icon at bounding box center [251, 12] width 9 height 10
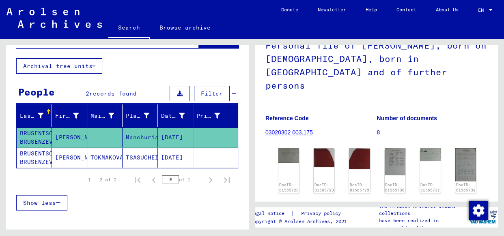
click at [44, 199] on button at bounding box center [34, 204] width 26 height 26
click at [60, 200] on icon "button" at bounding box center [58, 203] width 4 height 6
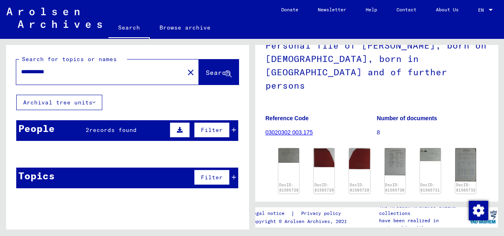
click at [56, 73] on input "**********" at bounding box center [100, 72] width 158 height 9
type input "**********"
click at [206, 71] on span "Search" at bounding box center [218, 73] width 24 height 8
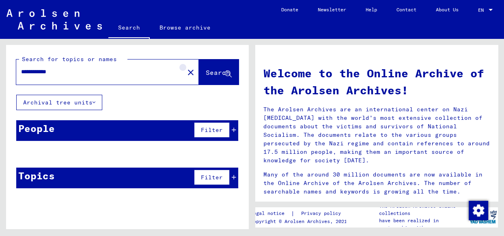
click at [186, 69] on mat-icon "close" at bounding box center [191, 73] width 10 height 10
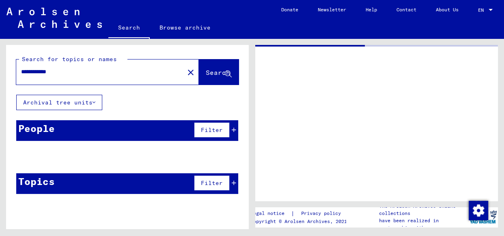
type input "**********"
type input "*********"
